Goal: Information Seeking & Learning: Check status

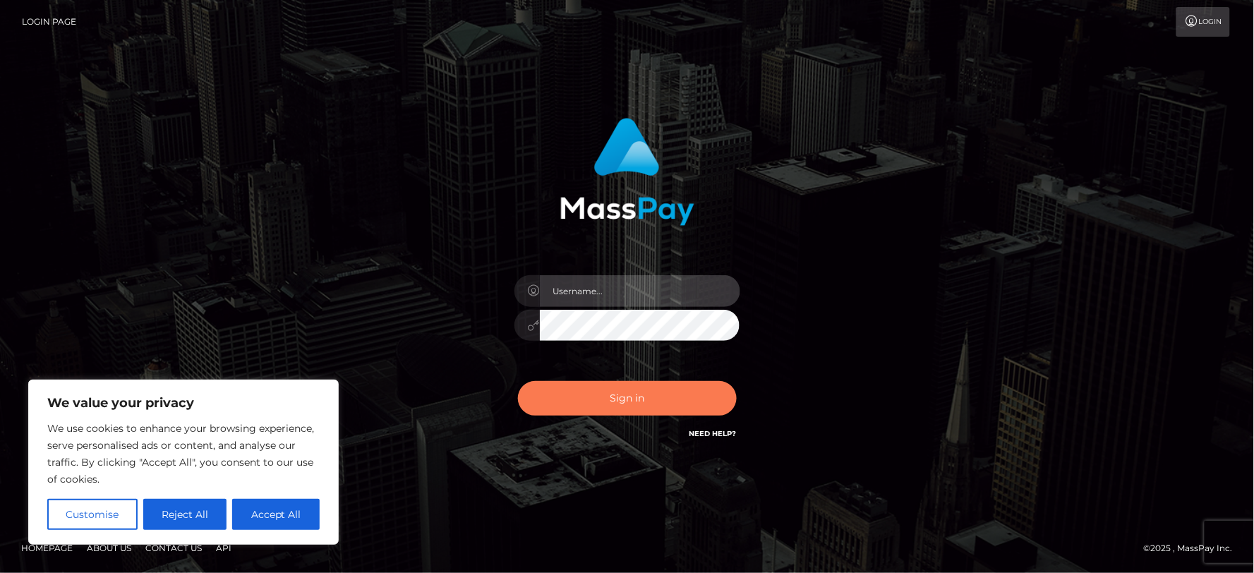
type input "MJSamelo"
click at [614, 398] on button "Sign in" at bounding box center [627, 398] width 219 height 35
type input "MJSamelo"
click at [593, 413] on button "Sign in" at bounding box center [627, 398] width 219 height 35
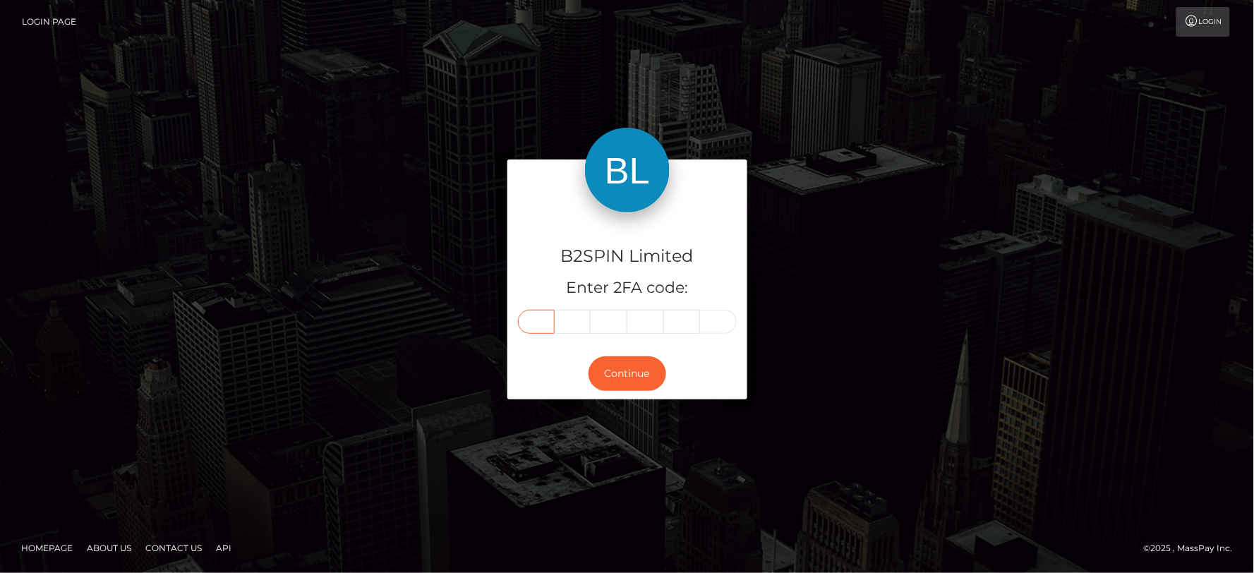
click at [519, 324] on input "text" at bounding box center [536, 322] width 37 height 24
click at [526, 327] on input "text" at bounding box center [536, 322] width 37 height 24
type input "4"
type input "0"
type input "9"
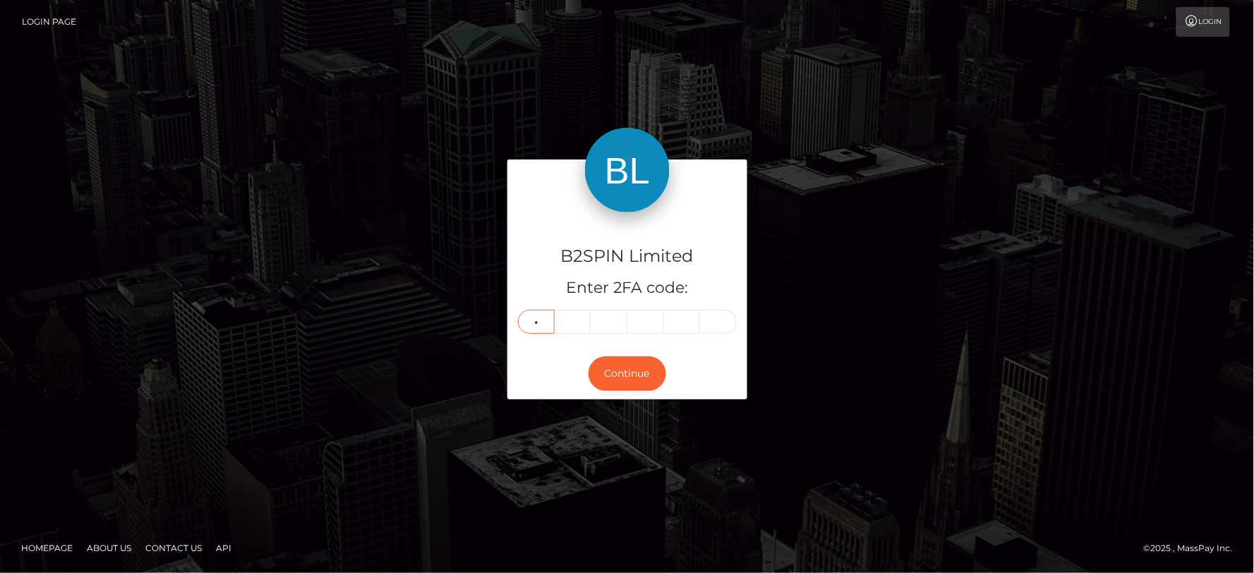
type input "9"
type input "6"
type input "4"
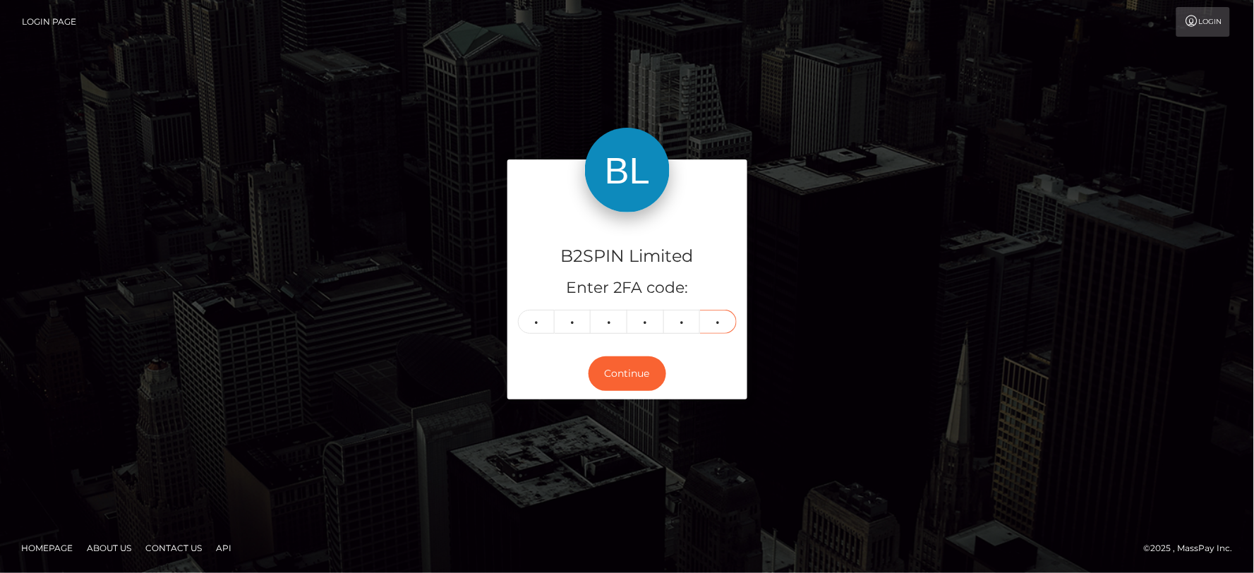
type input "7"
click at [336, 195] on div "B2SPIN Limited Enter 2FA code: 9 6 6 4 4 7 966447 Continue" at bounding box center [627, 285] width 804 height 253
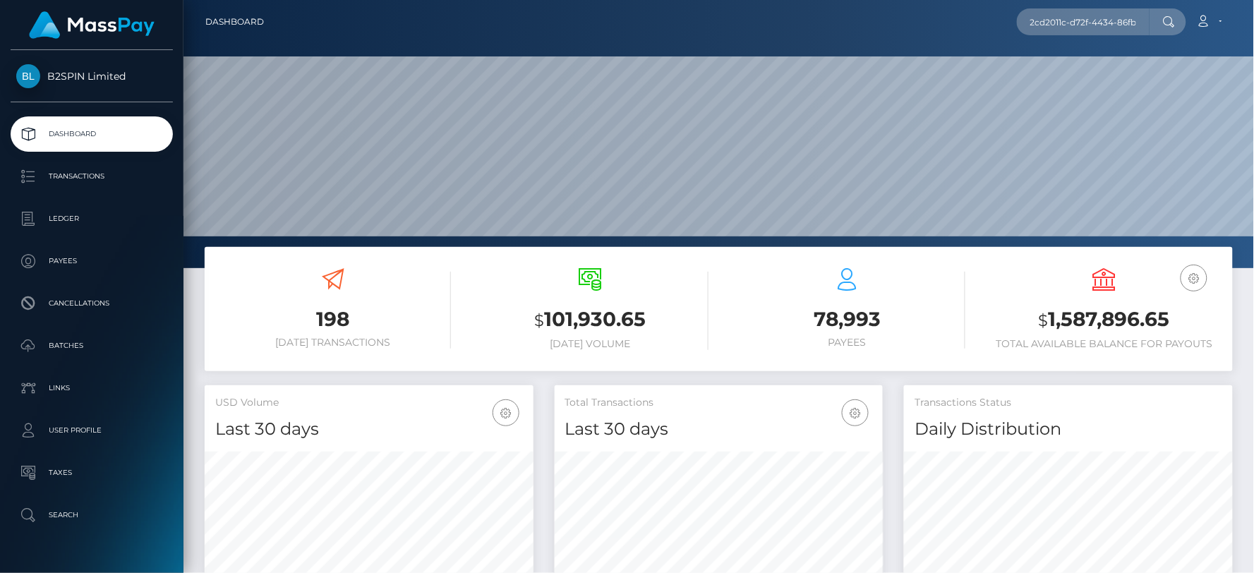
scroll to position [250, 329]
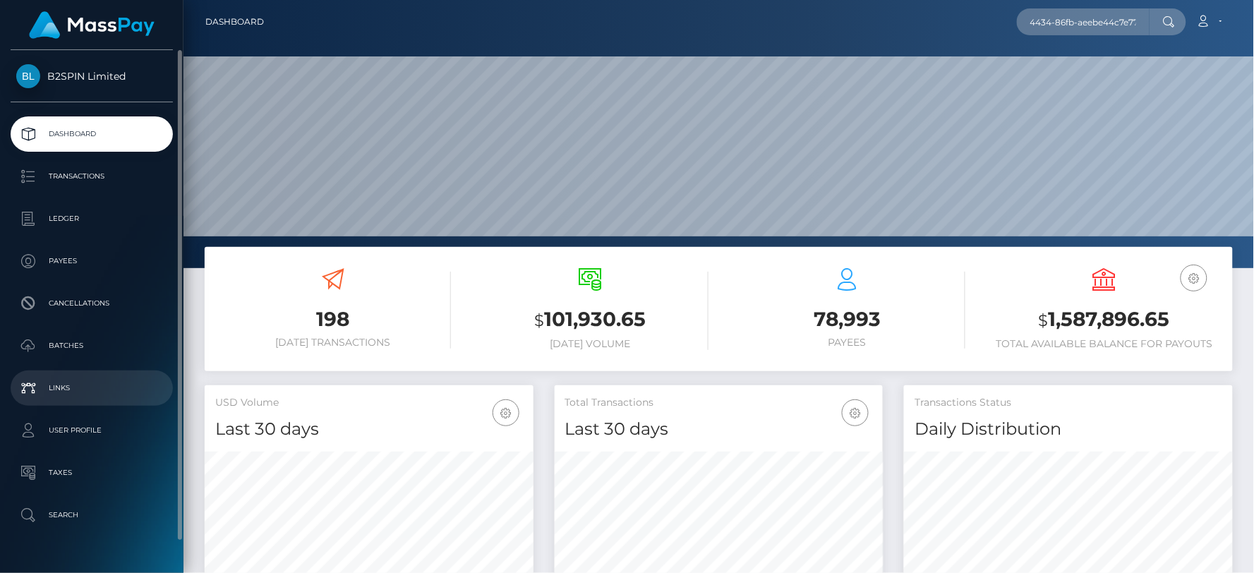
type input "2cd2011c-d72f-4434-86fb-aeebe44c7e77"
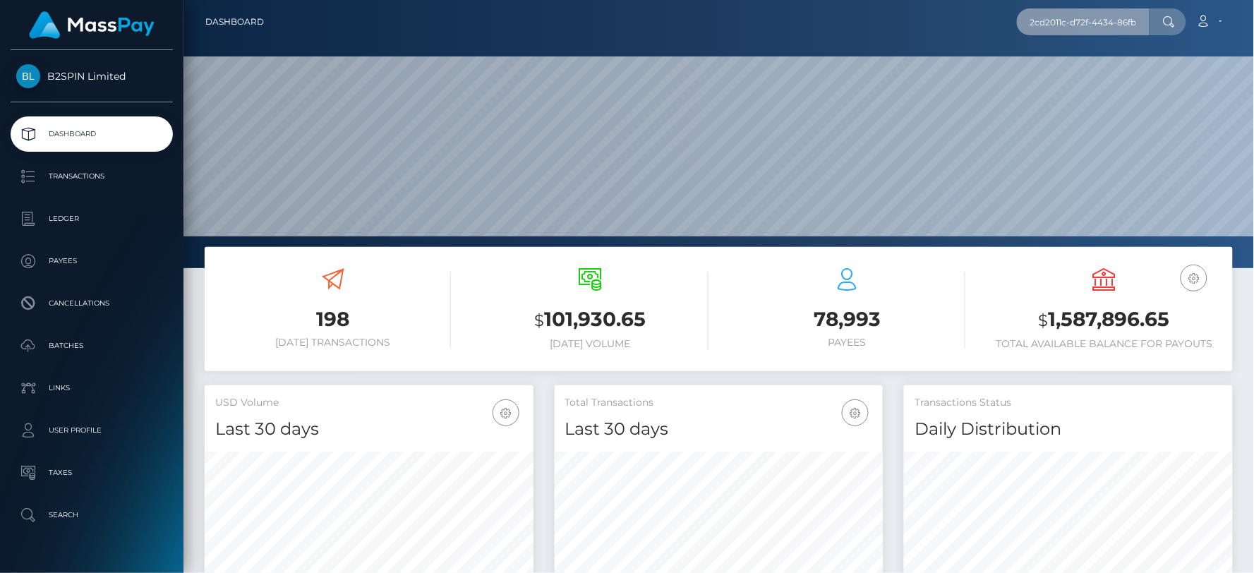
click at [1115, 17] on input "2cd2011c-d72f-4434-86fb-aeebe44c7e77" at bounding box center [1083, 21] width 133 height 27
click at [1136, 21] on input "2cd2011c-d72f-4434-86fb-aeebe44c7e77" at bounding box center [1083, 21] width 133 height 27
click at [1137, 21] on input "2cd2011c-d72f-4434-86fb-aeebe44c7e77" at bounding box center [1083, 21] width 133 height 27
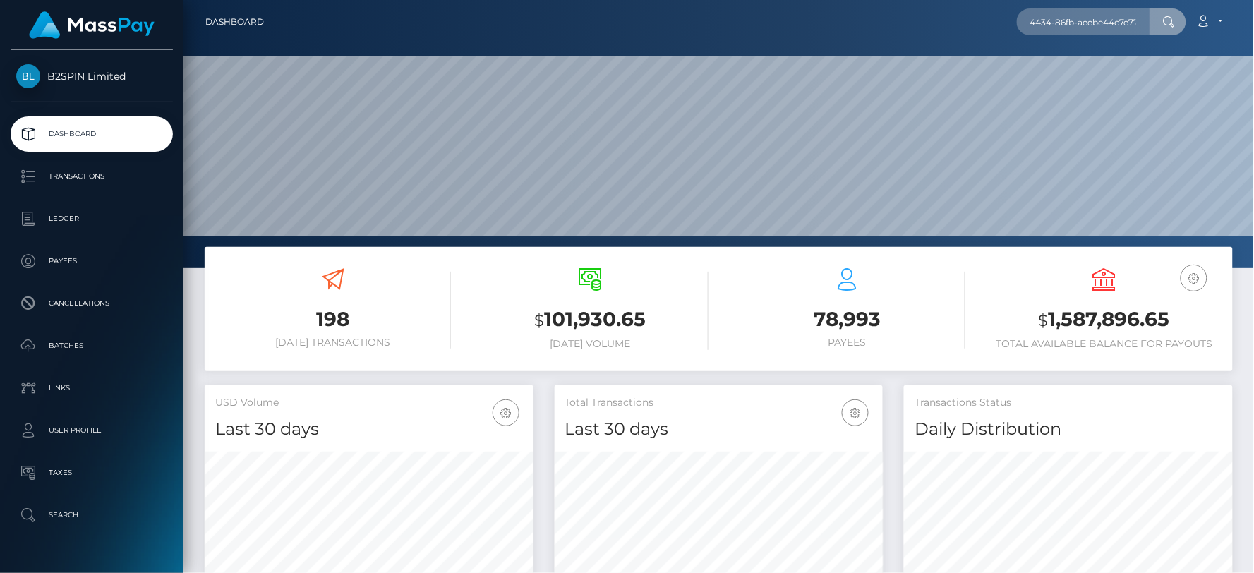
scroll to position [0, 0]
click at [363, 265] on div "198 Today Transactions" at bounding box center [333, 309] width 236 height 105
click at [1149, 12] on input "2cd2011c-d72f-4434-86fb-aeebe44c7e77" at bounding box center [1083, 21] width 133 height 27
click at [1164, 23] on icon at bounding box center [1169, 21] width 12 height 11
click at [1166, 24] on icon at bounding box center [1169, 21] width 12 height 11
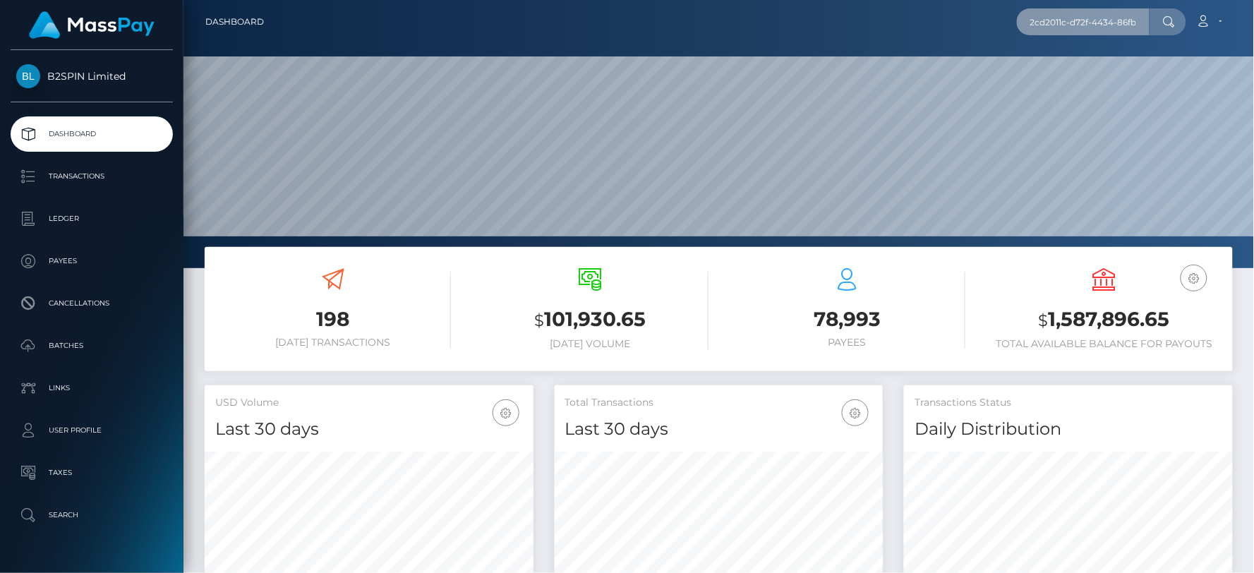
click at [1140, 23] on input "2cd2011c-d72f-4434-86fb-aeebe44c7e77" at bounding box center [1083, 21] width 133 height 27
paste input "1726181621"
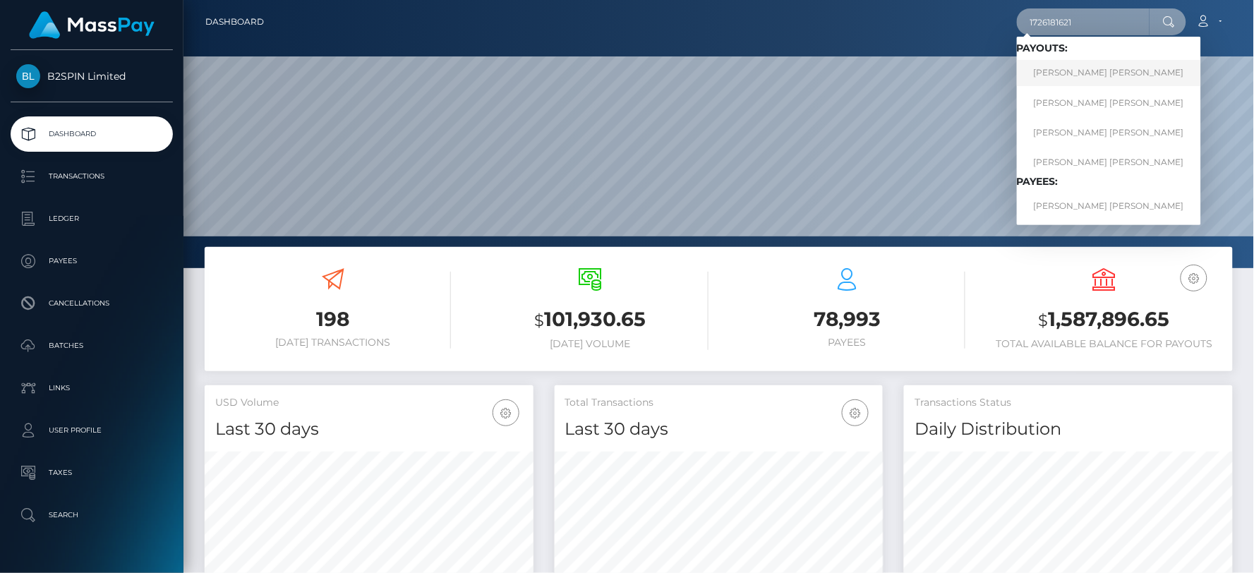
type input "1726181621"
click at [1108, 66] on link "TIMMY TAM LOU" at bounding box center [1109, 73] width 184 height 26
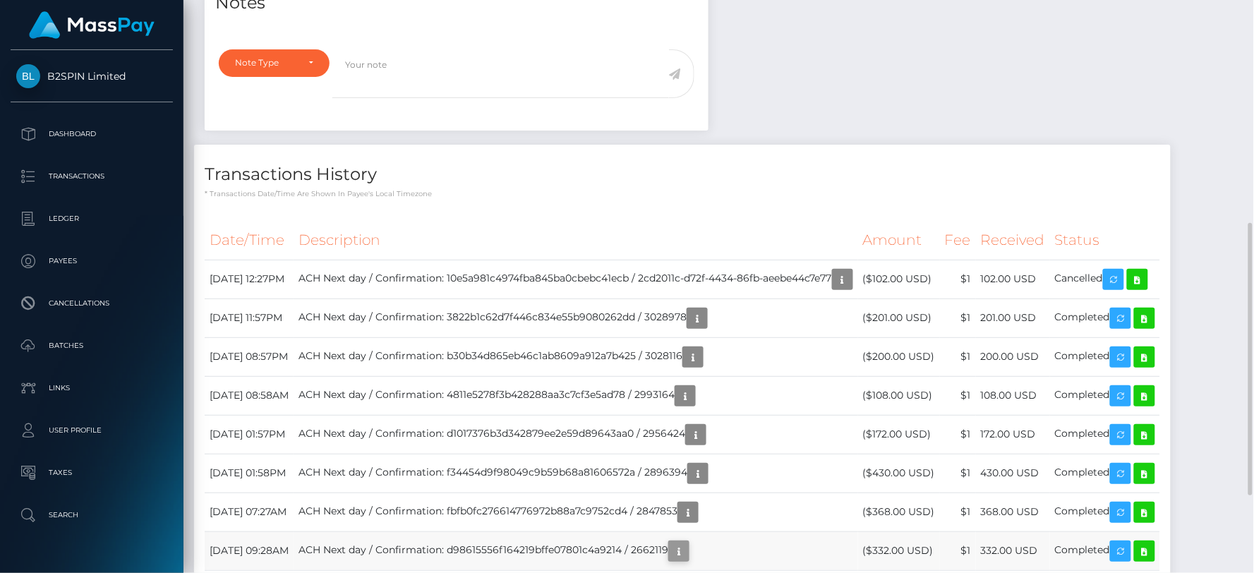
scroll to position [169, 329]
click at [389, 131] on div "Note Type Compliance Clear Compliance General Note Type" at bounding box center [457, 86] width 504 height 90
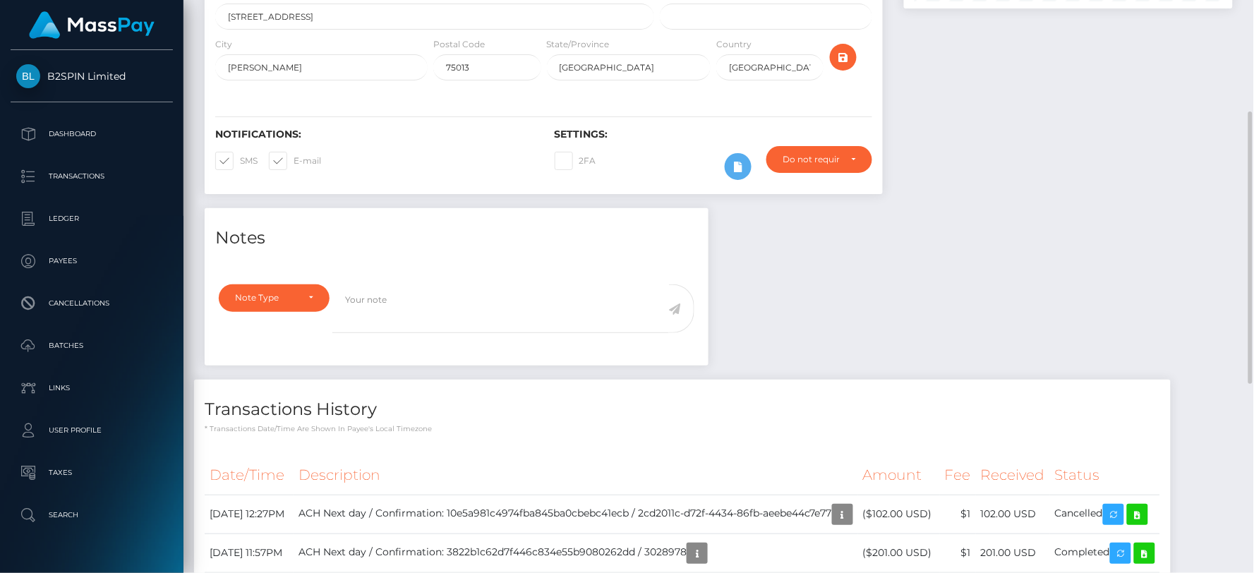
scroll to position [0, 0]
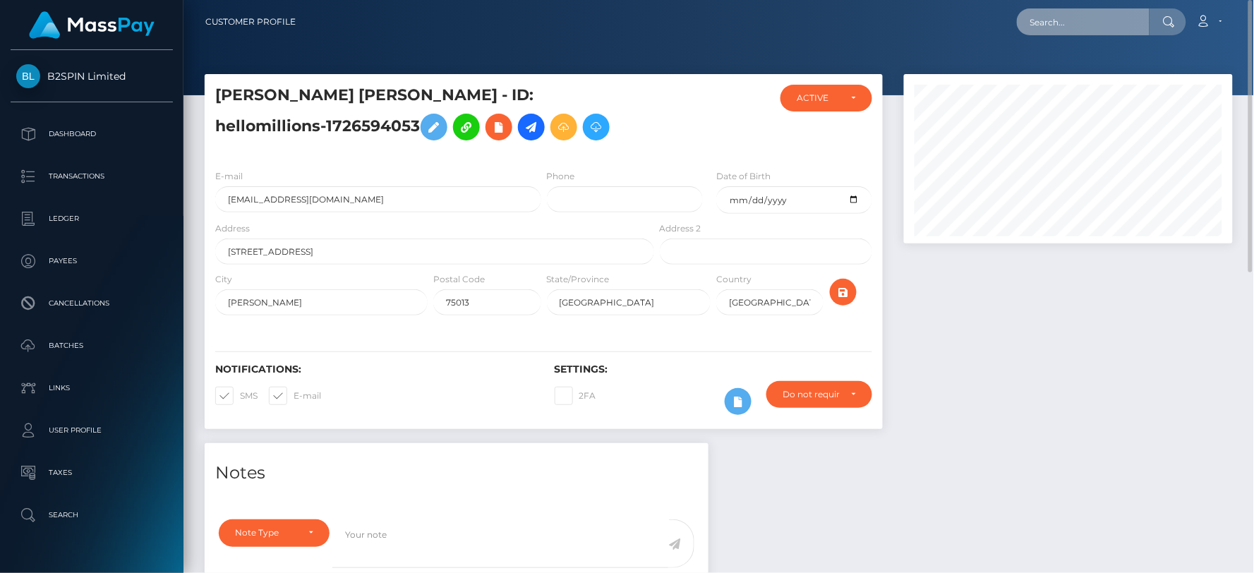
click at [1111, 23] on input "text" at bounding box center [1083, 21] width 133 height 27
paste input "2cd2011c-d72f-4434-86fb-aeebe44c7e77"
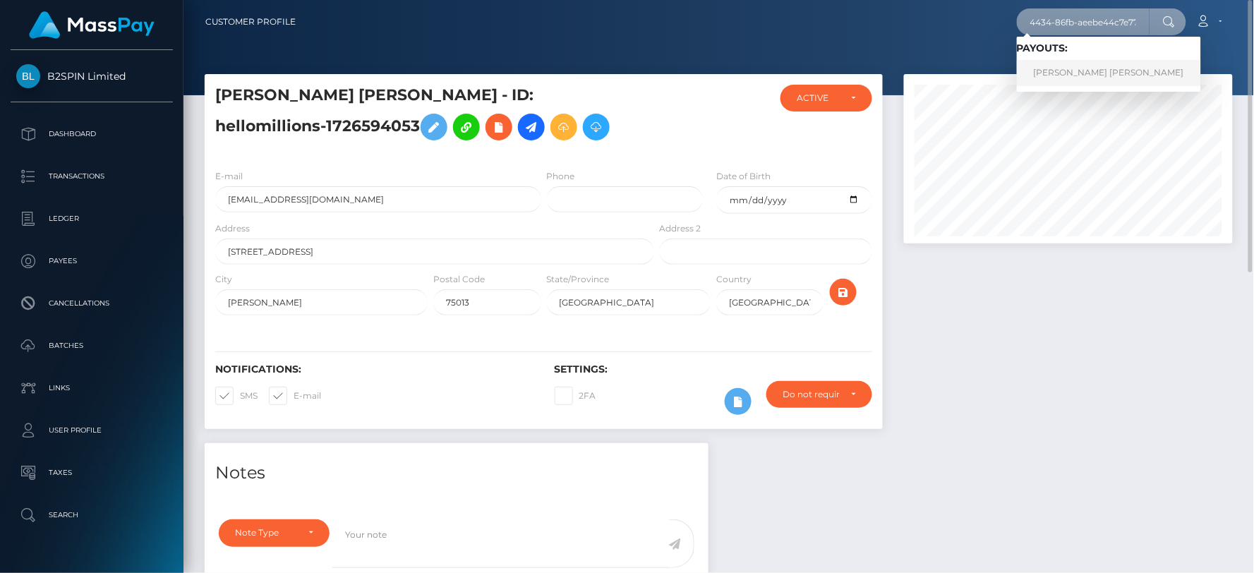
type input "2cd2011c-d72f-4434-86fb-aeebe44c7e77"
click at [1070, 62] on link "TIMMY TAM LOU" at bounding box center [1109, 73] width 184 height 26
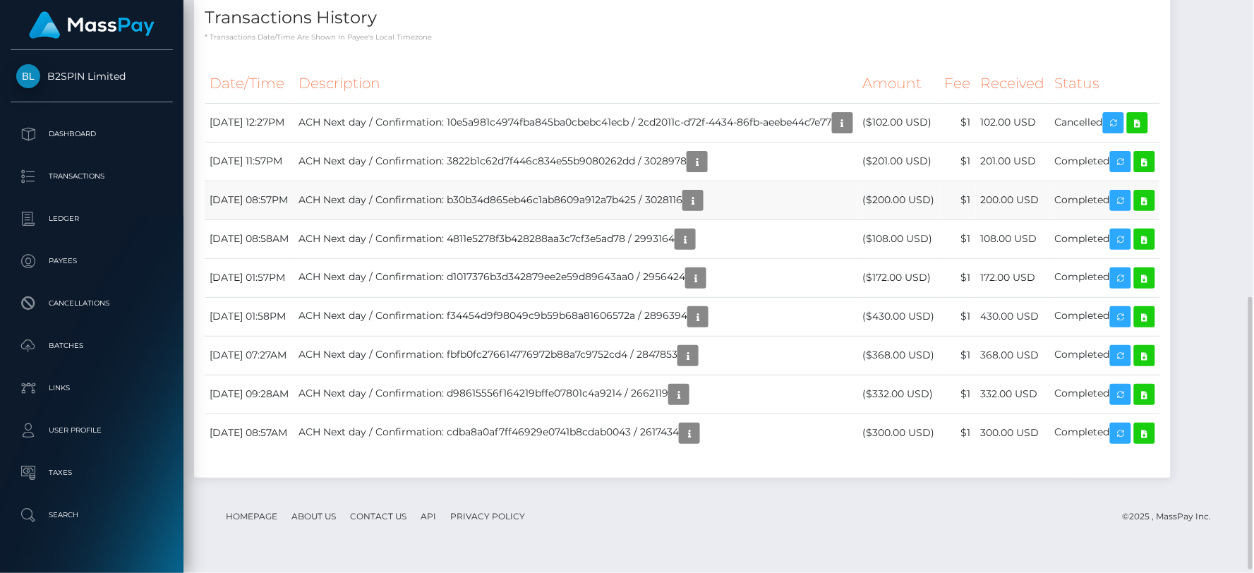
scroll to position [470, 0]
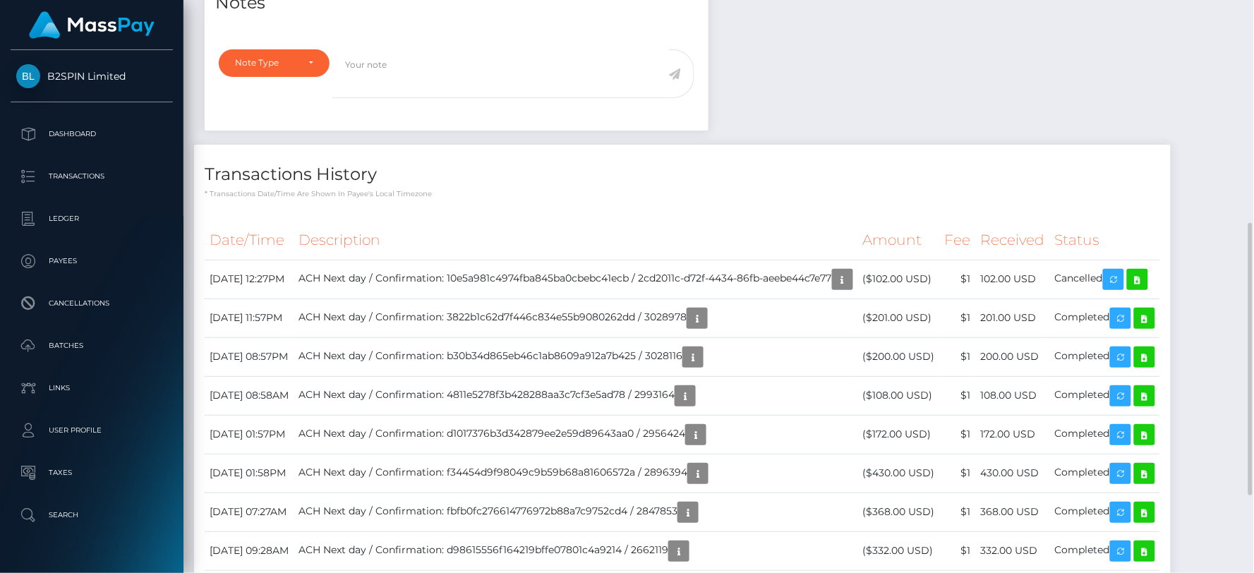
click at [940, 154] on div "Notes Note Type Compliance Clear Compliance General Note Type" at bounding box center [718, 310] width 1049 height 675
click at [851, 289] on icon "button" at bounding box center [842, 280] width 17 height 18
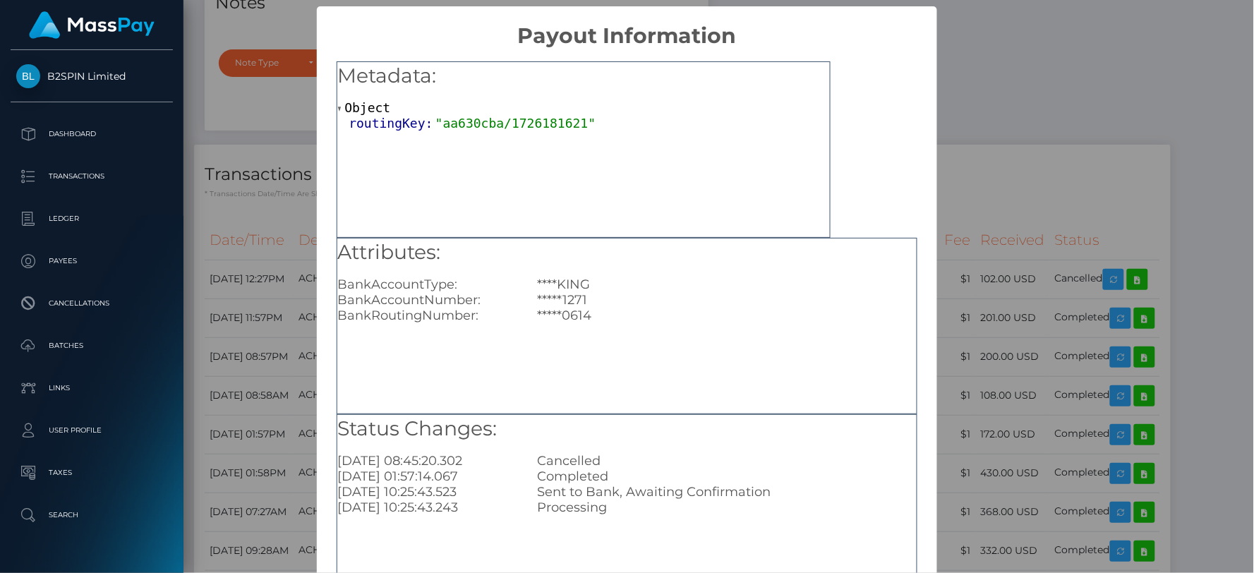
click at [978, 94] on div "× Payout Information Metadata: Object routingKey: "aa630cba/1726181621" Attribu…" at bounding box center [627, 286] width 1254 height 573
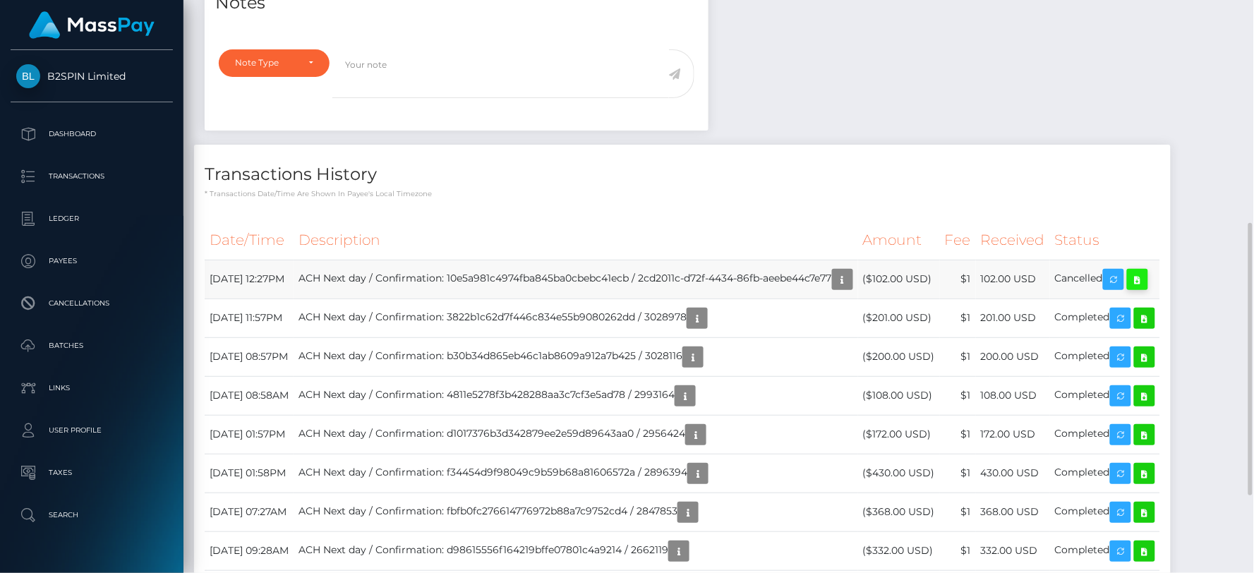
click at [1146, 289] on icon at bounding box center [1137, 280] width 17 height 18
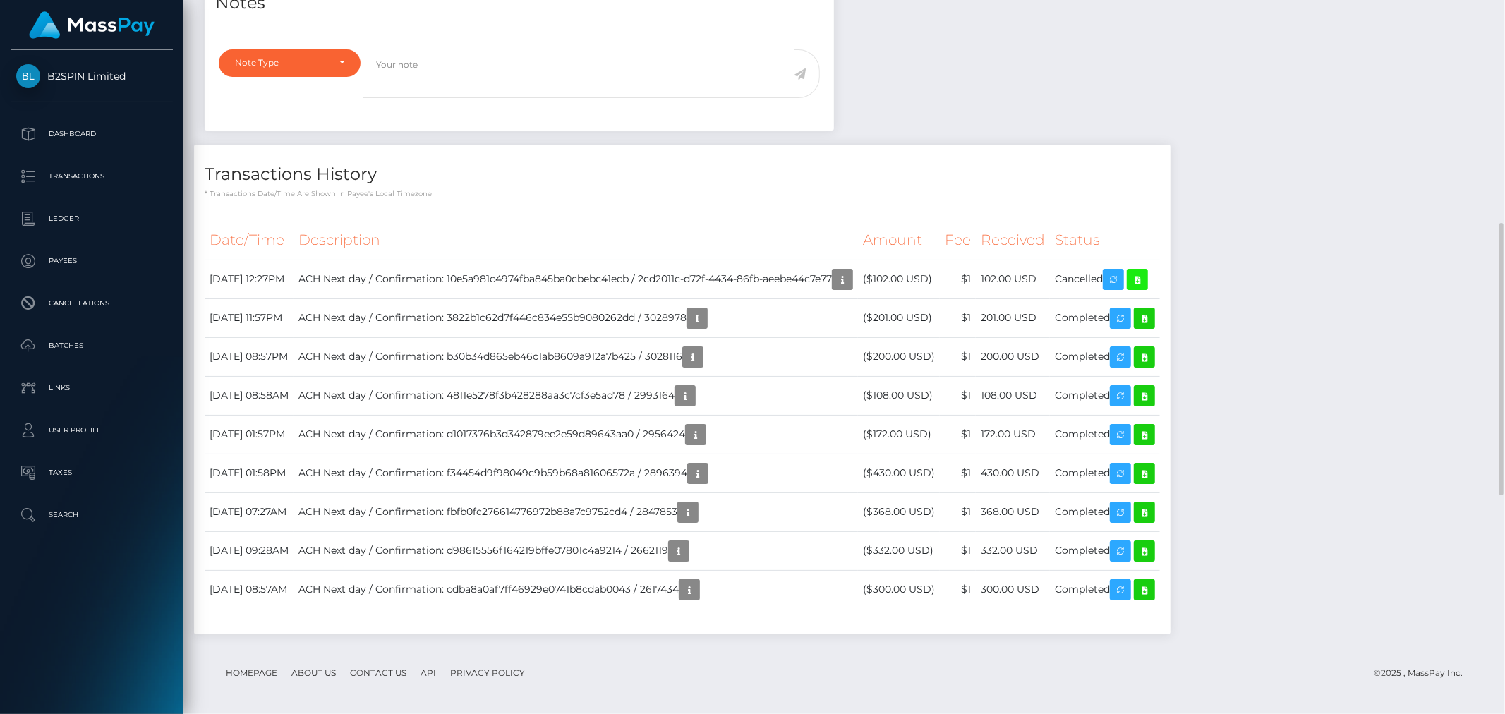
scroll to position [169, 412]
drag, startPoint x: 251, startPoint y: 305, endPoint x: 301, endPoint y: 308, distance: 50.2
click at [293, 298] on td "August 31, 2025 12:27PM" at bounding box center [249, 279] width 89 height 39
